Goal: Information Seeking & Learning: Compare options

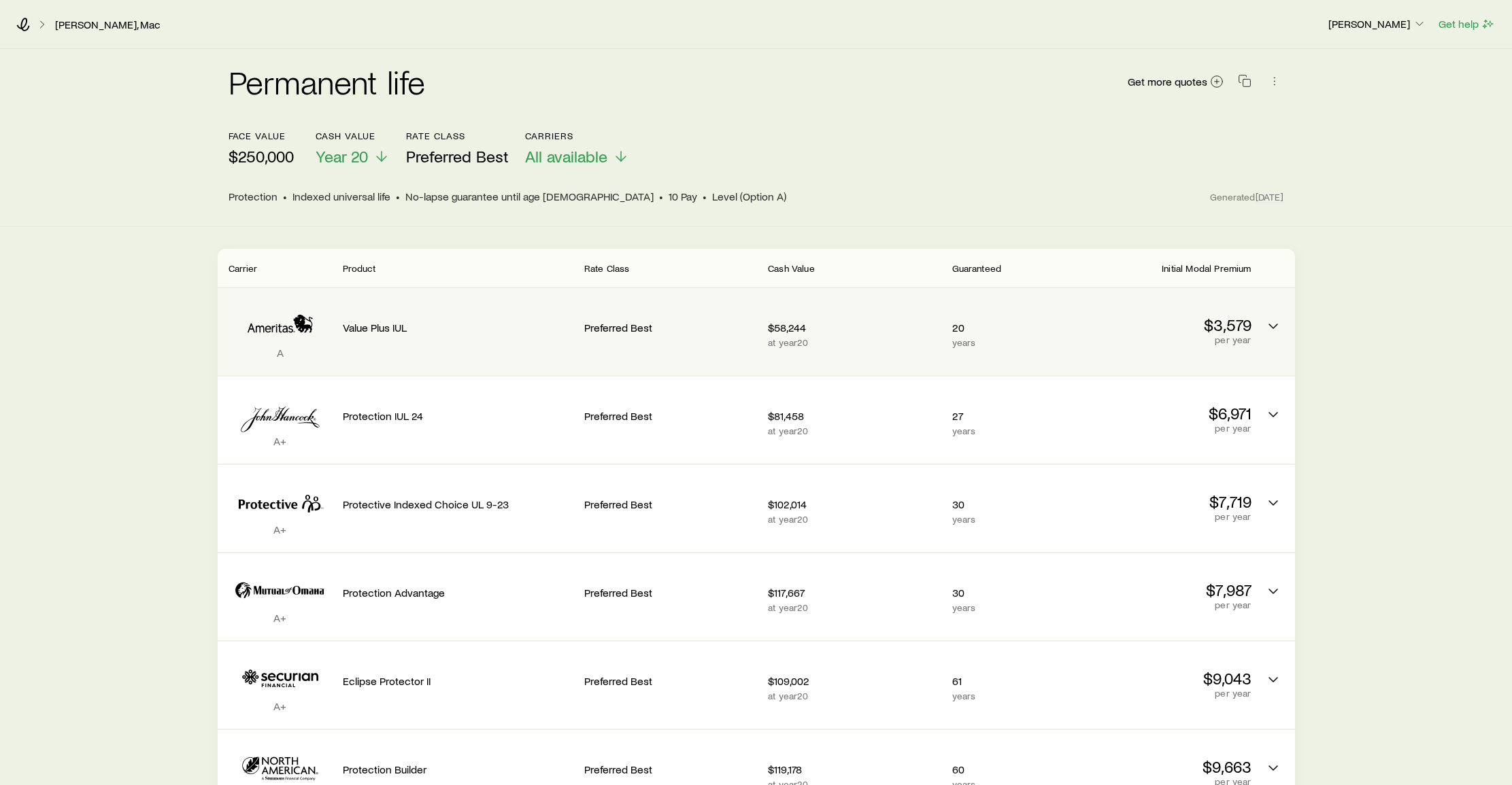
click at [1133, 289] on div "A Value Plus IUL Preferred Best $58,244 at year 20 20 years $3,579 per year" at bounding box center [756, 332] width 1077 height 87
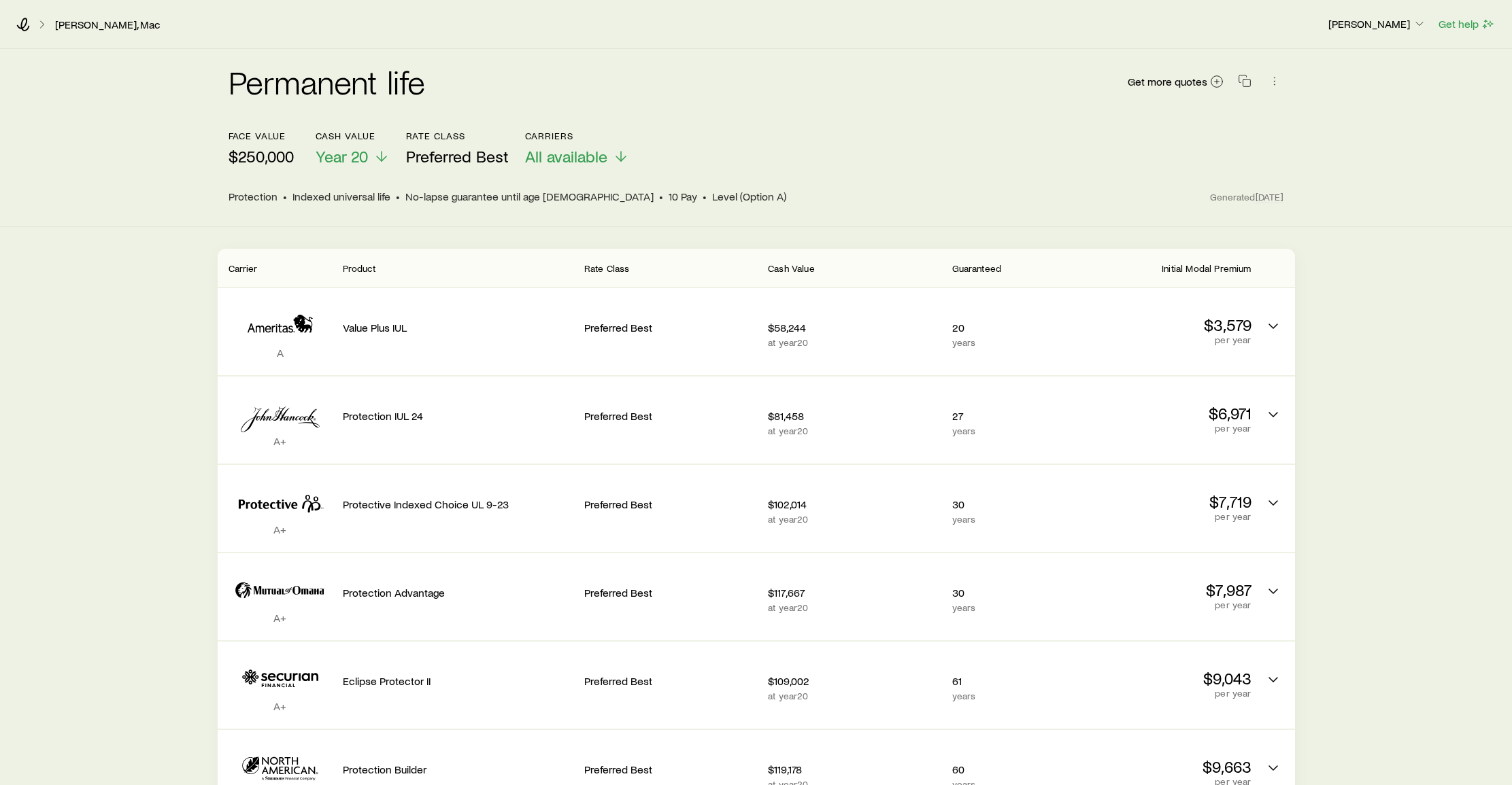
click at [27, 24] on icon at bounding box center [23, 24] width 14 height 14
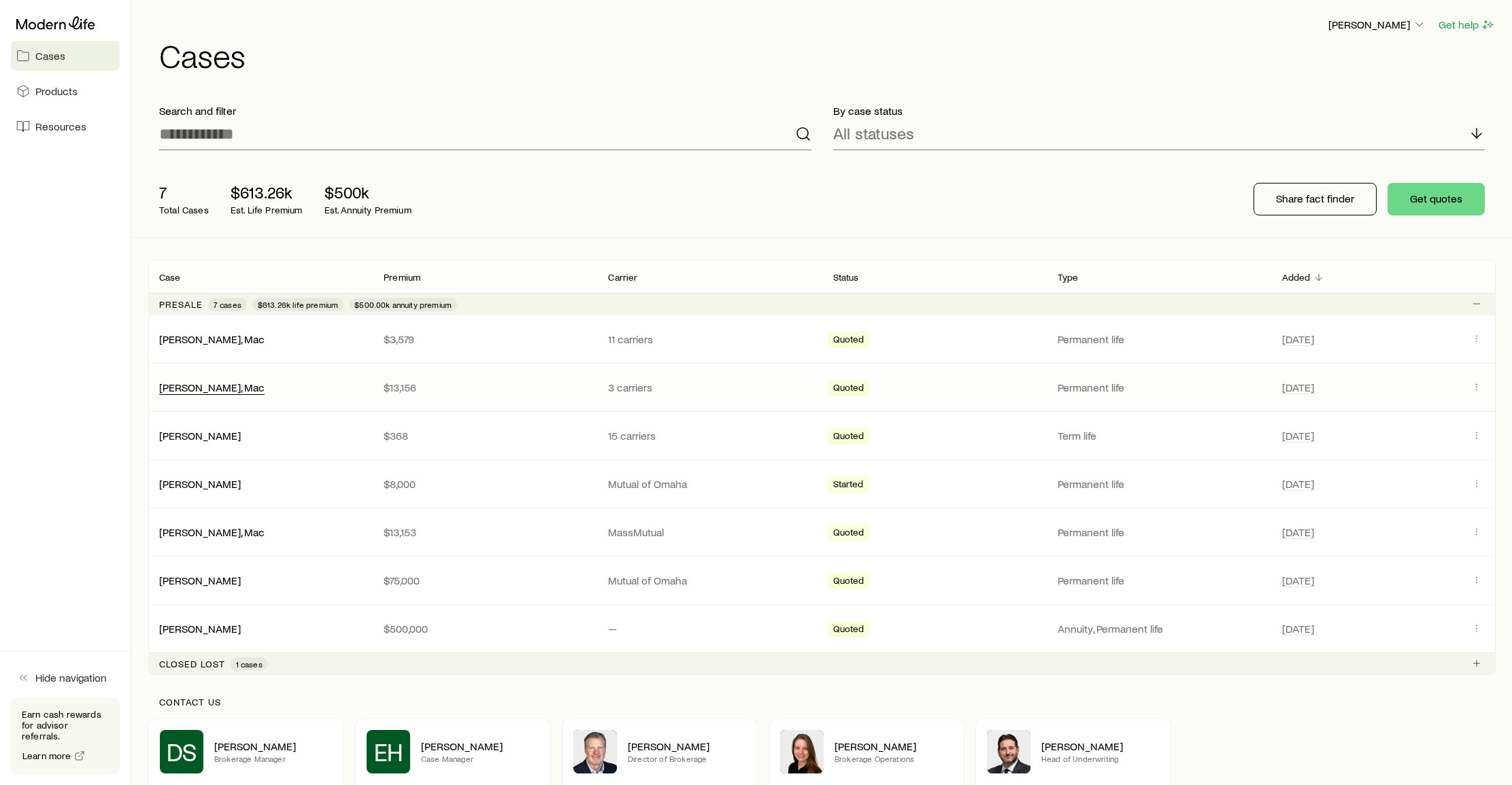
click at [195, 389] on link "[PERSON_NAME], Mac" at bounding box center [211, 387] width 105 height 13
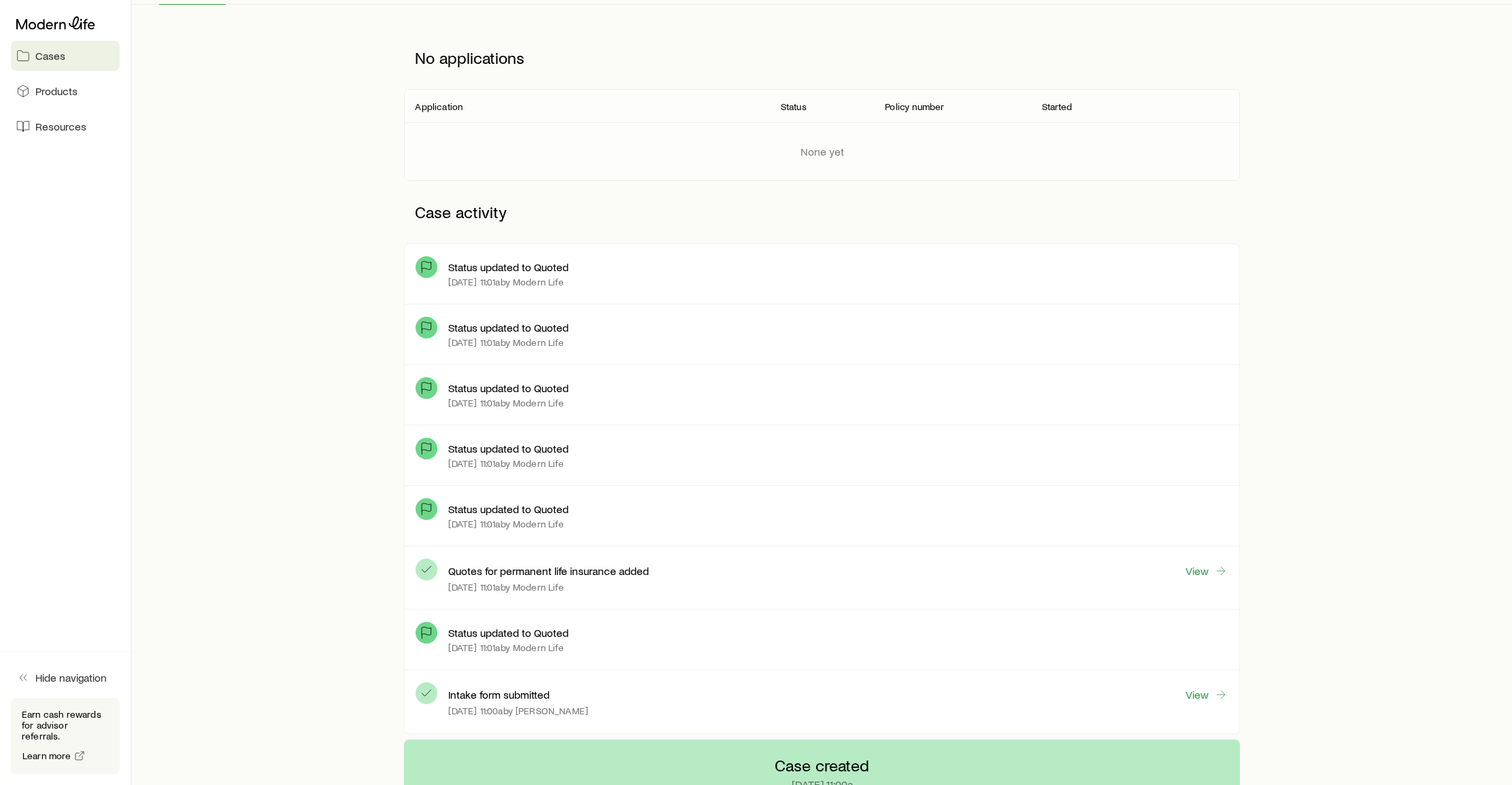
scroll to position [168, 0]
click at [1198, 572] on link "View" at bounding box center [1206, 570] width 44 height 15
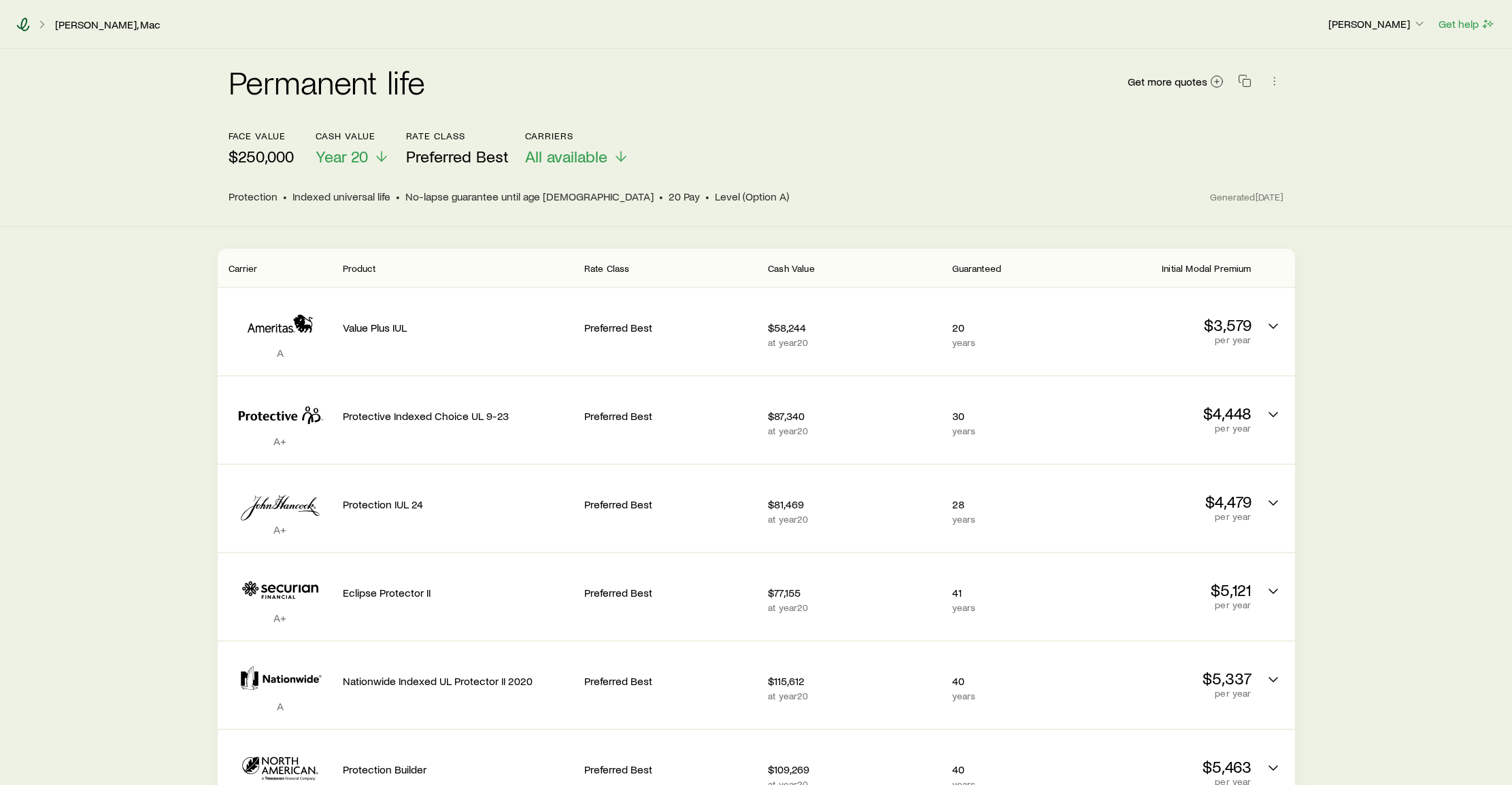
click at [29, 24] on icon at bounding box center [23, 24] width 14 height 14
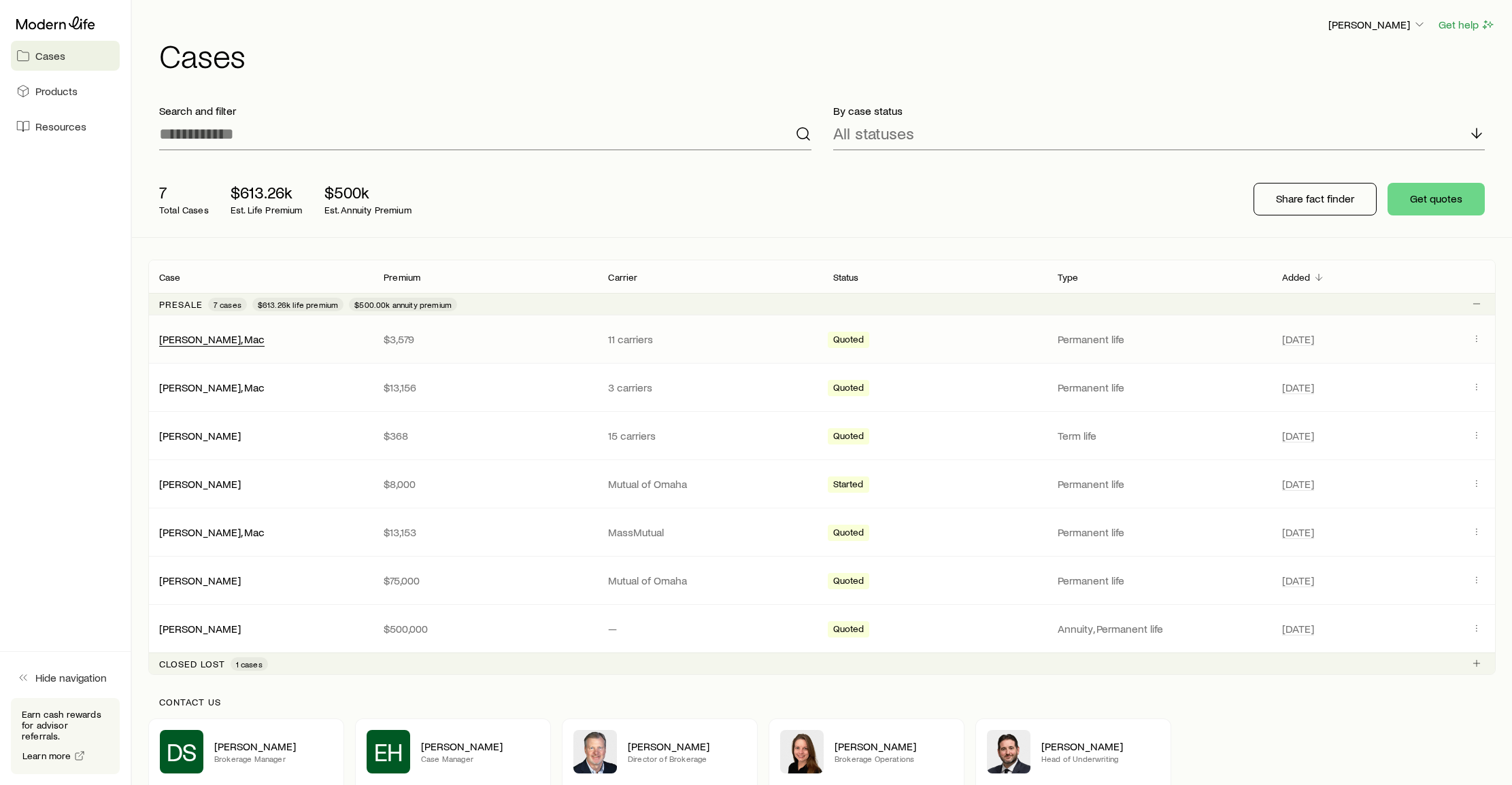
click at [198, 341] on link "[PERSON_NAME], Mac" at bounding box center [211, 338] width 105 height 13
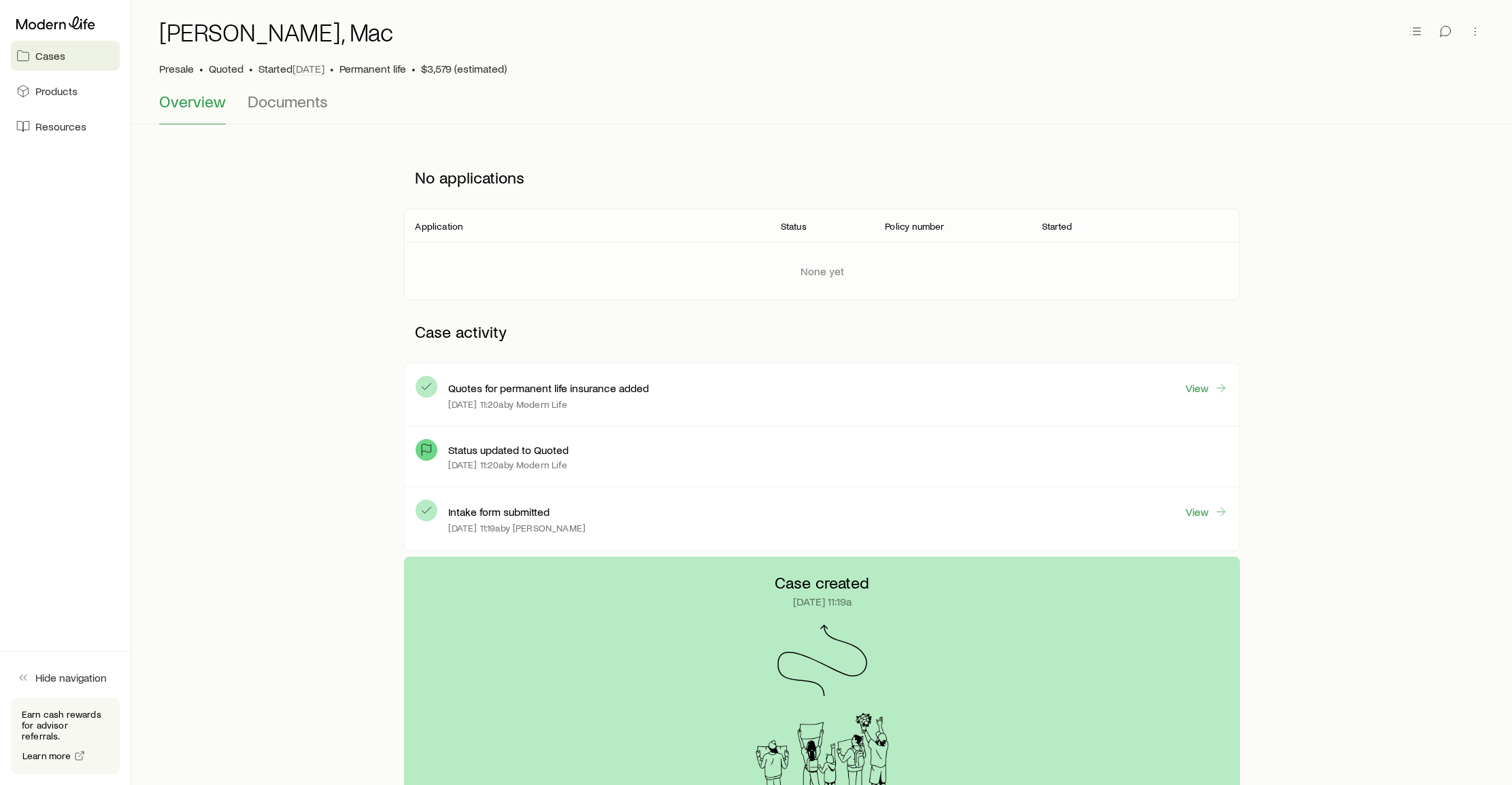
scroll to position [54, 0]
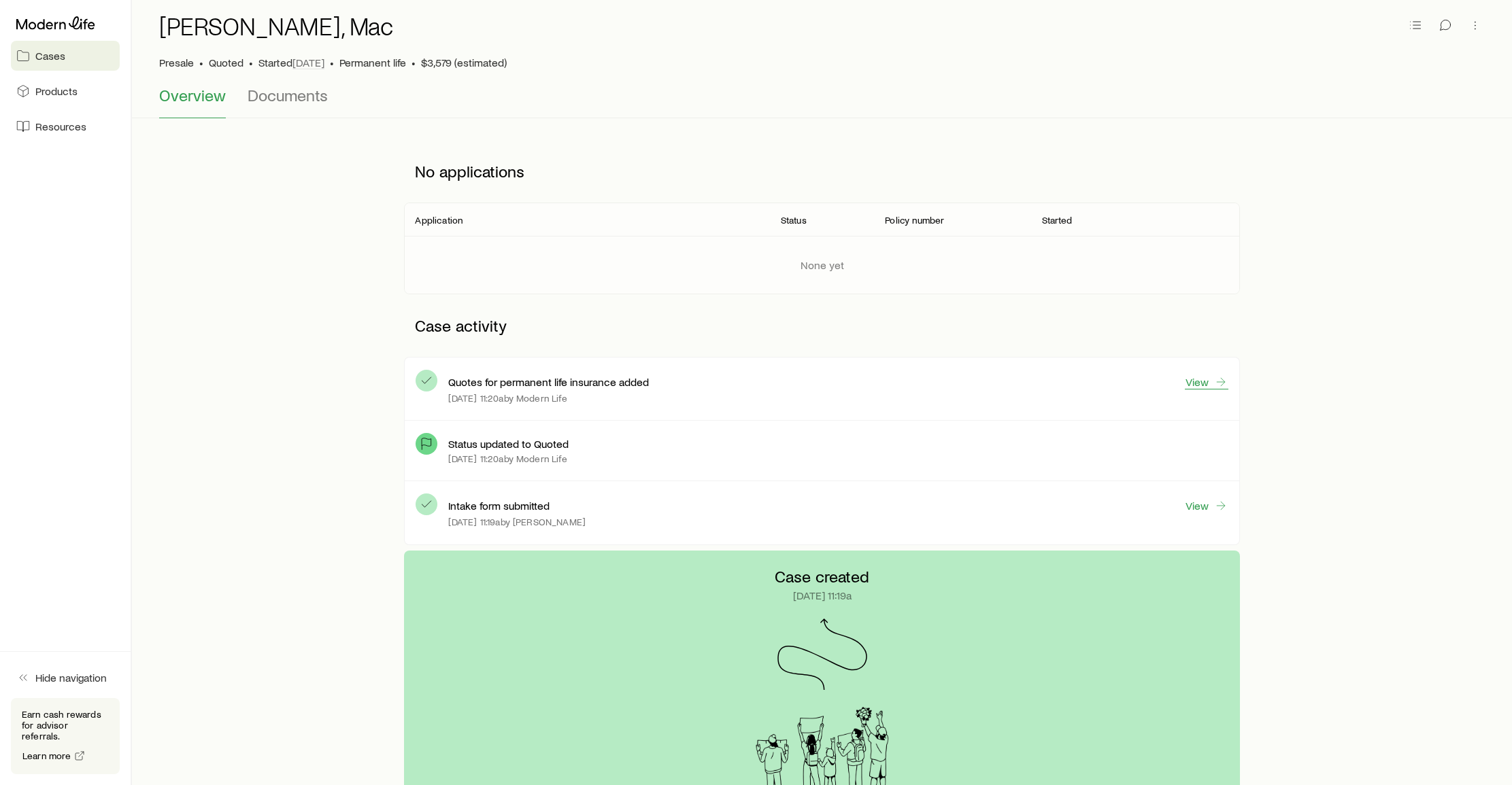
click at [1199, 381] on link "View" at bounding box center [1206, 381] width 44 height 15
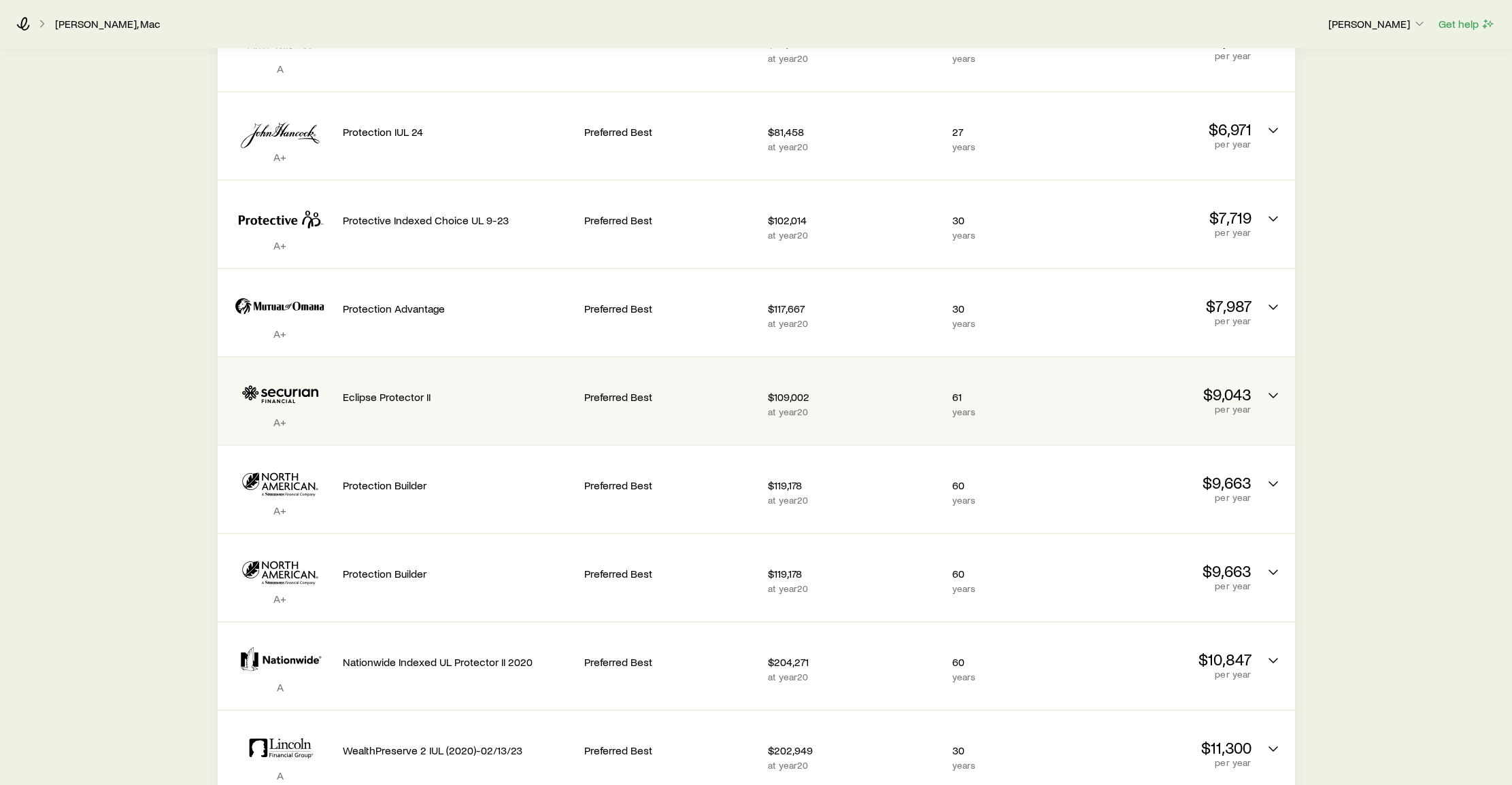
scroll to position [286, 0]
click at [1273, 391] on icon "Permanent quotes" at bounding box center [1273, 394] width 16 height 16
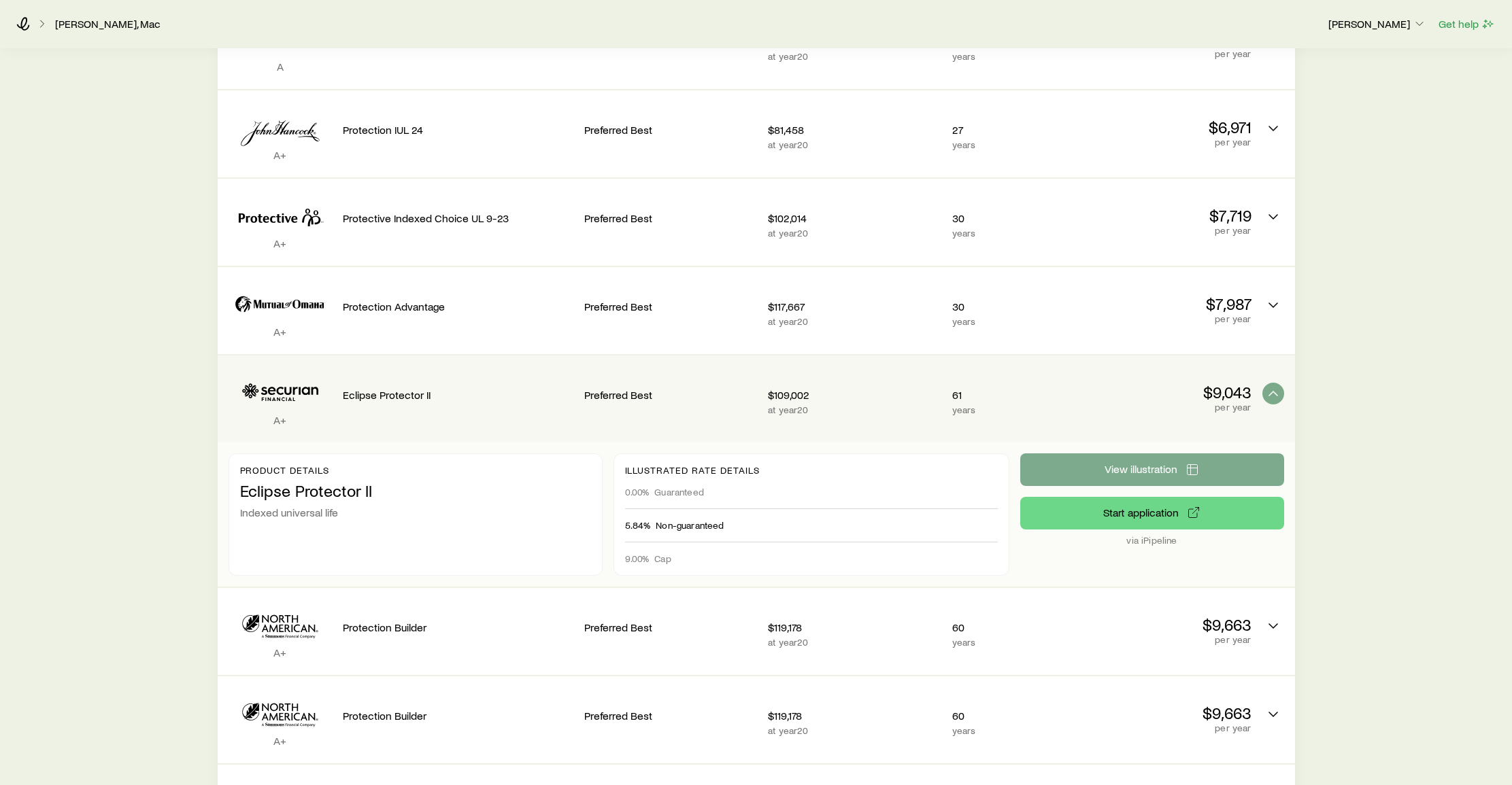
click at [1161, 465] on span "View illustration" at bounding box center [1141, 469] width 73 height 11
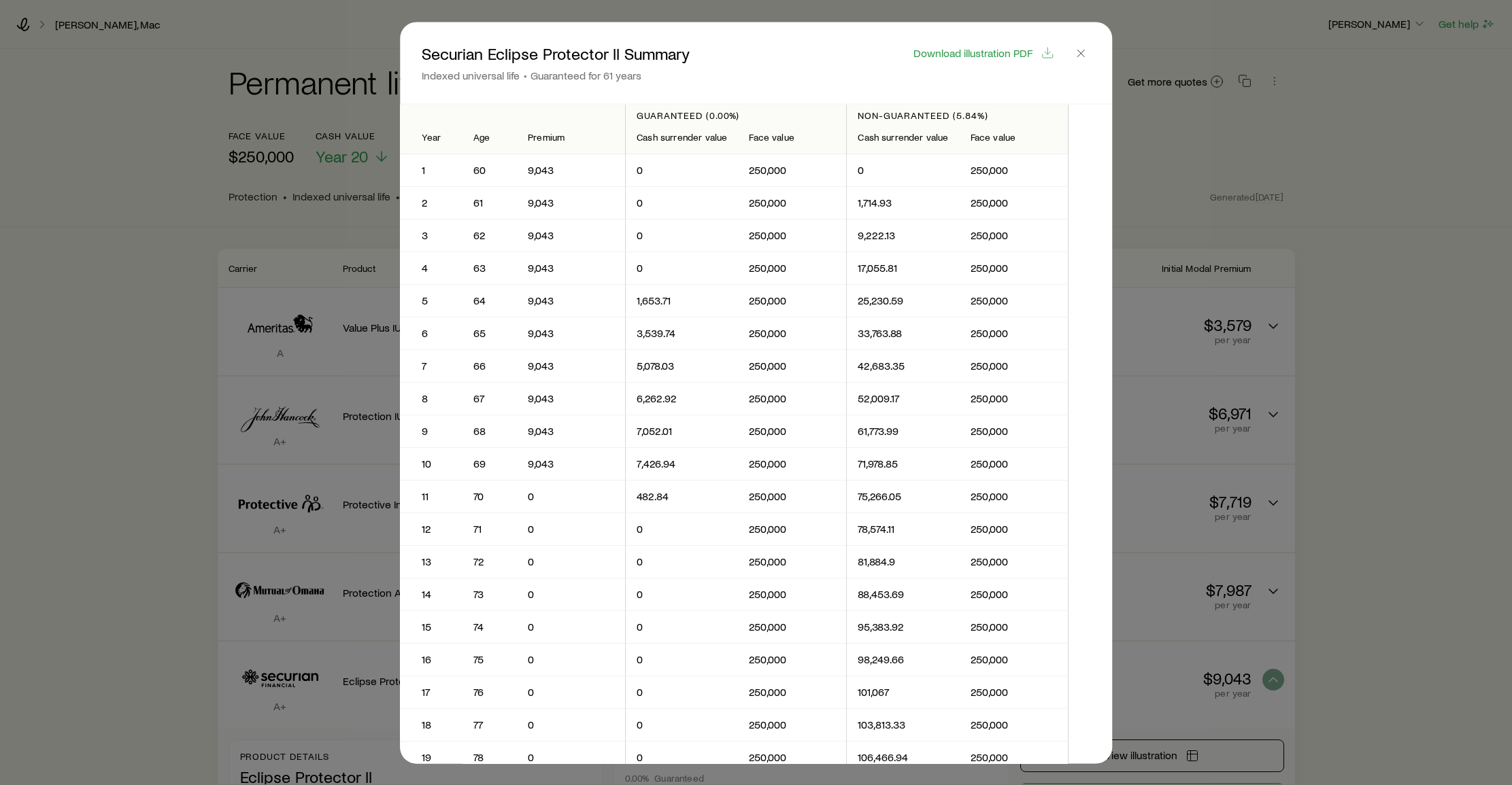
scroll to position [0, 0]
click at [1080, 52] on icon "button" at bounding box center [1080, 53] width 14 height 14
